Goal: Information Seeking & Learning: Understand process/instructions

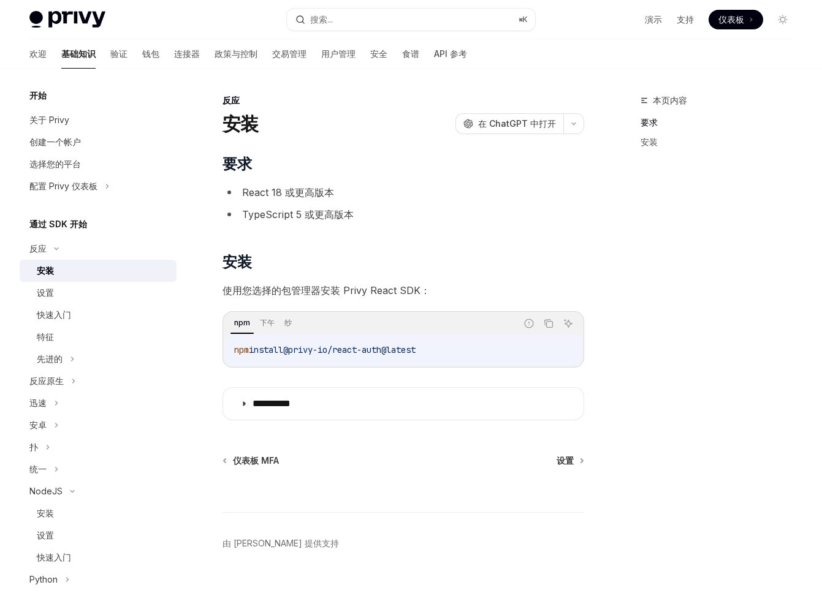
scroll to position [69, 0]
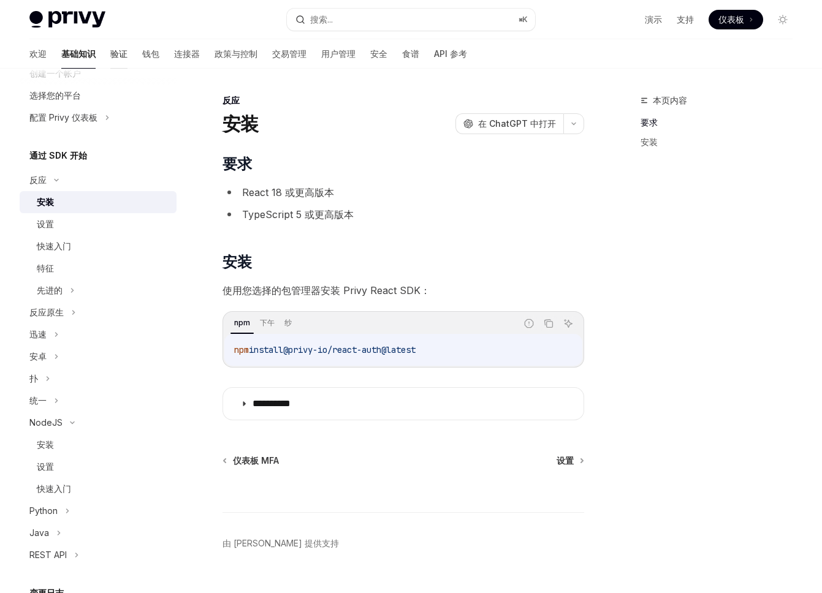
click at [110, 55] on font "验证" at bounding box center [118, 53] width 17 height 10
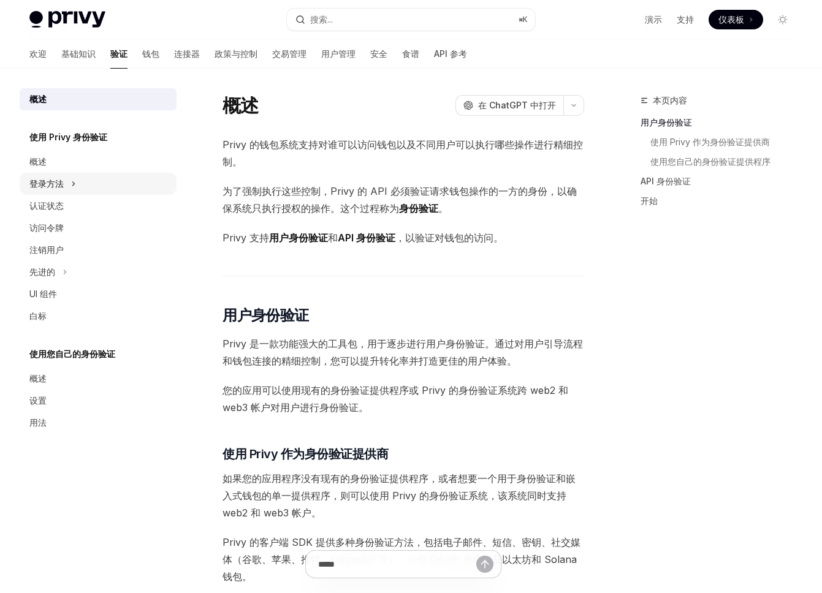
click at [89, 186] on div "登录方法" at bounding box center [98, 184] width 157 height 22
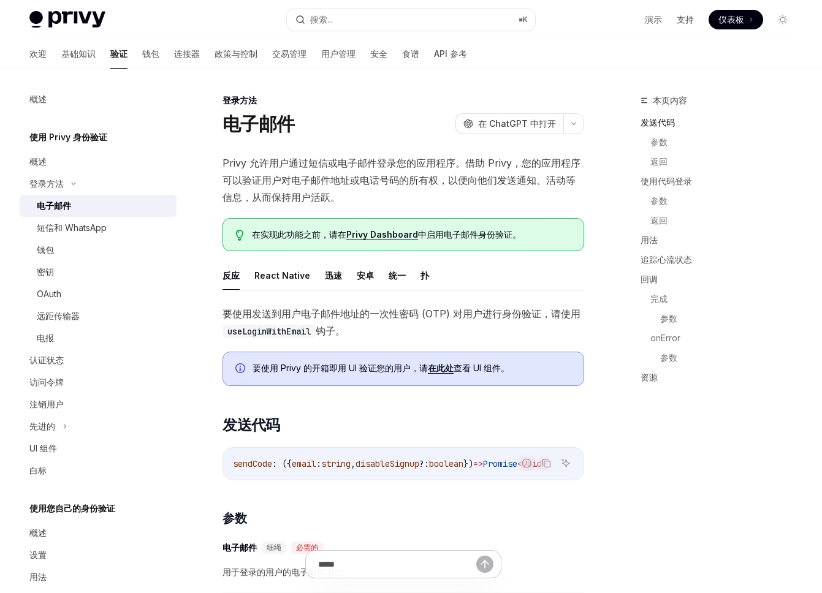
click at [104, 212] on div "电子邮件" at bounding box center [103, 205] width 132 height 15
type textarea "*"
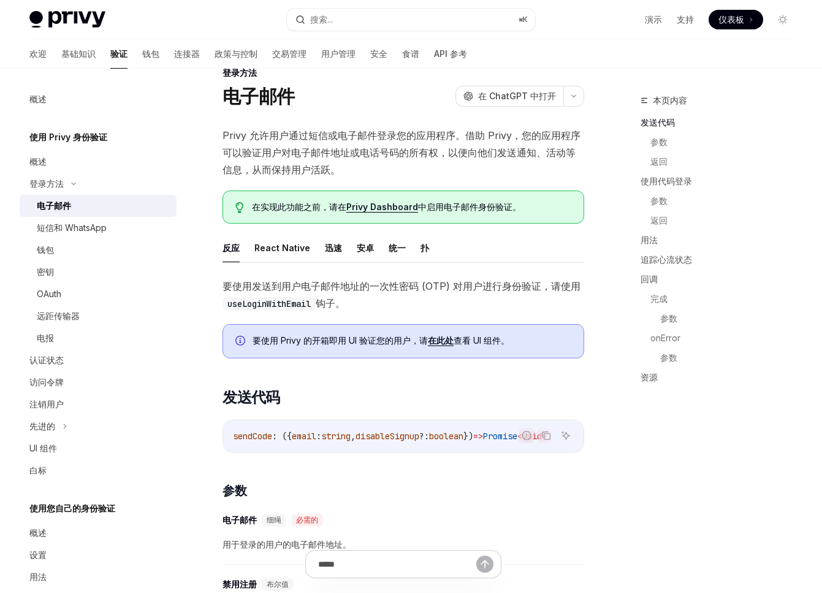
click at [336, 345] on font "要使用 Privy 的开箱即用 UI 验证您的用户，请" at bounding box center [339, 340] width 175 height 10
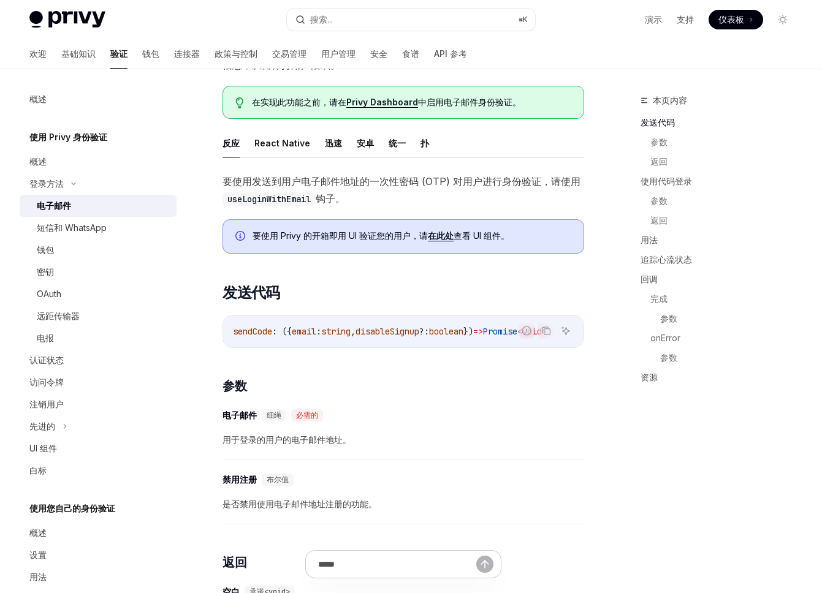
scroll to position [133, 0]
click at [269, 198] on code "useLoginWithEmail" at bounding box center [268, 198] width 93 height 13
copy code "useLoginWithEmail"
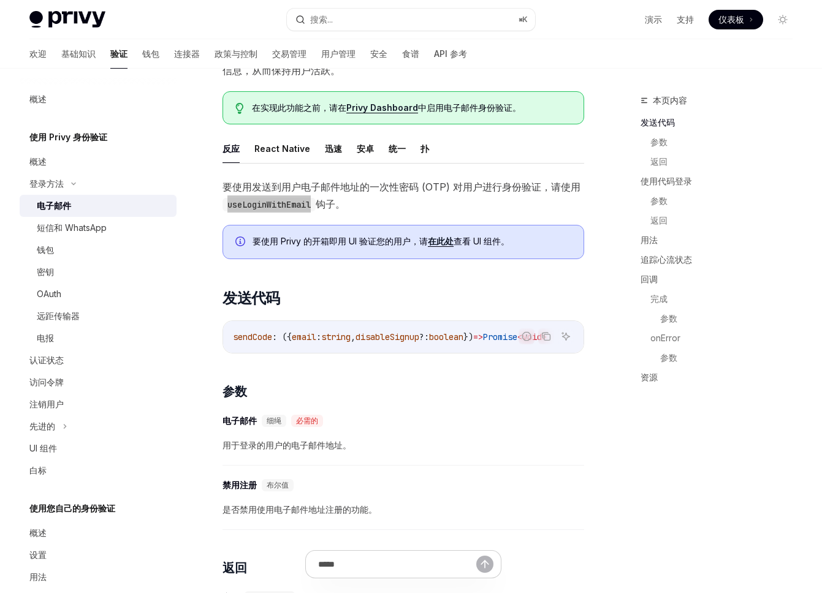
scroll to position [127, 0]
click at [257, 338] on span "sendCode" at bounding box center [252, 336] width 39 height 11
copy span "sendCode"
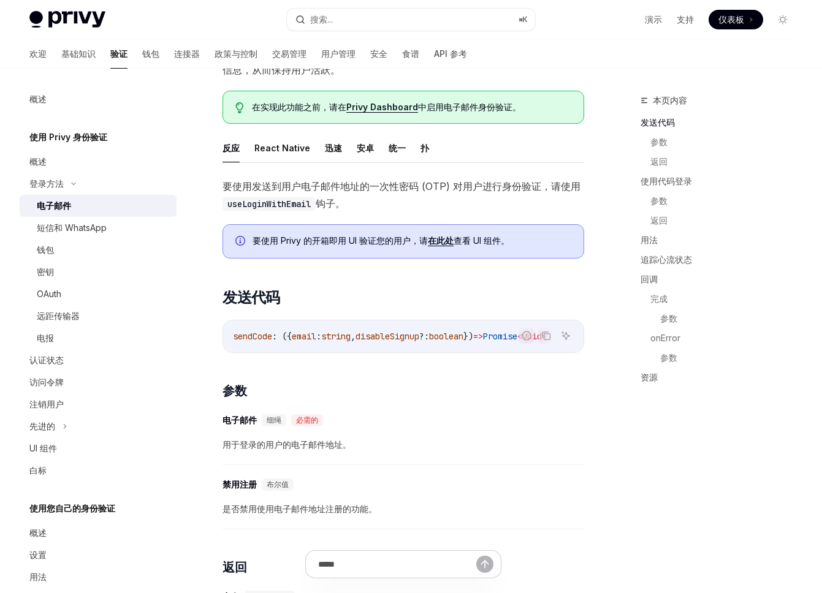
click at [372, 339] on span "disableSignup" at bounding box center [387, 336] width 64 height 11
